Goal: Information Seeking & Learning: Find specific page/section

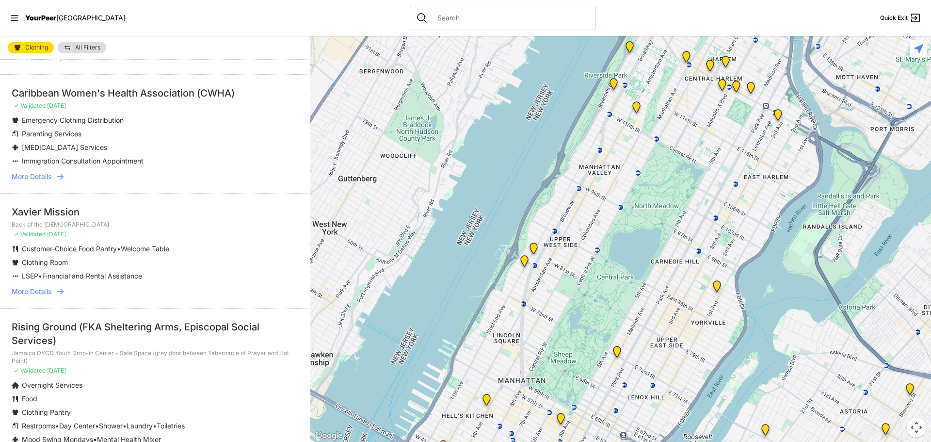
scroll to position [100, 0]
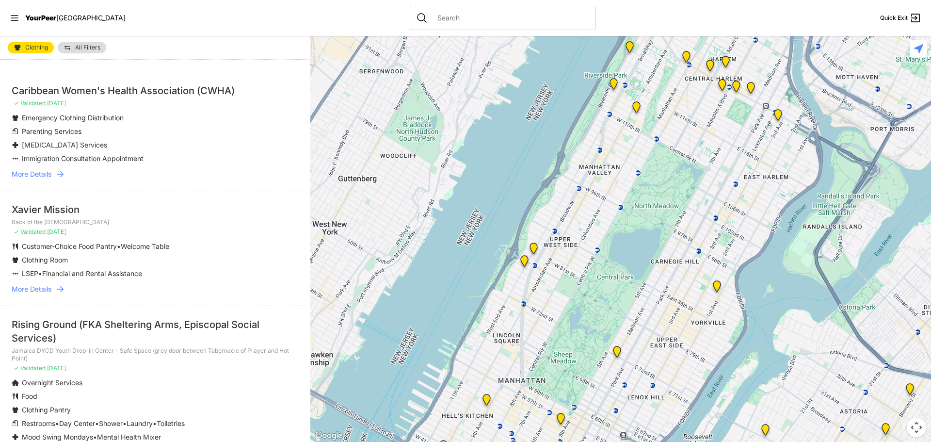
click at [47, 175] on span "More Details" at bounding box center [32, 174] width 40 height 10
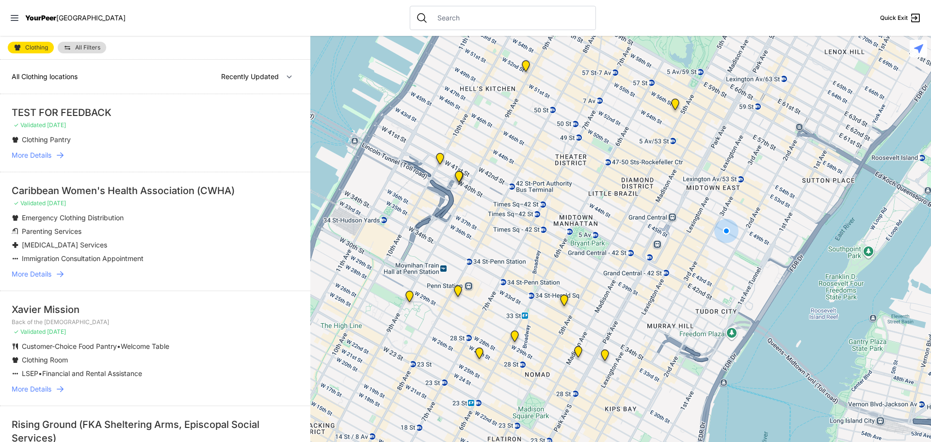
select select "nearby"
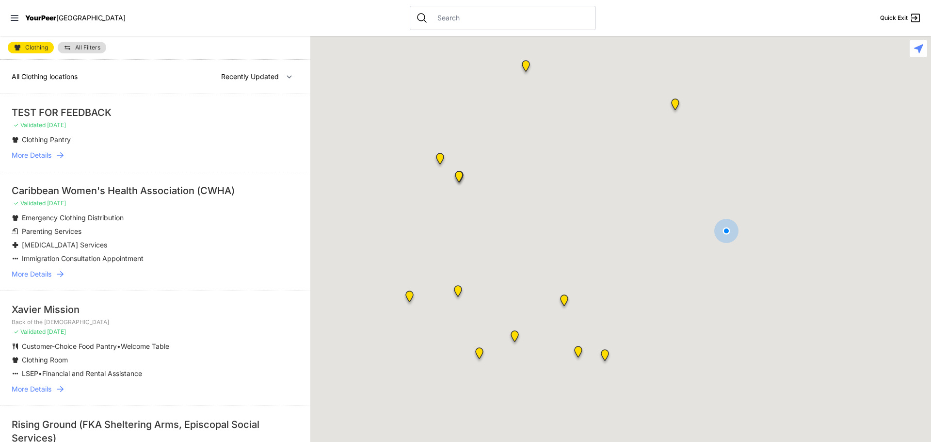
select select "nearby"
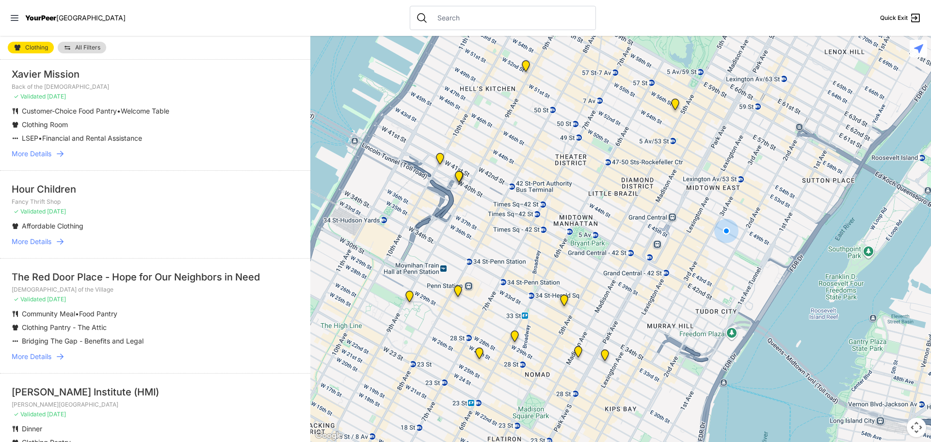
scroll to position [1799, 0]
